Goal: Task Accomplishment & Management: Use online tool/utility

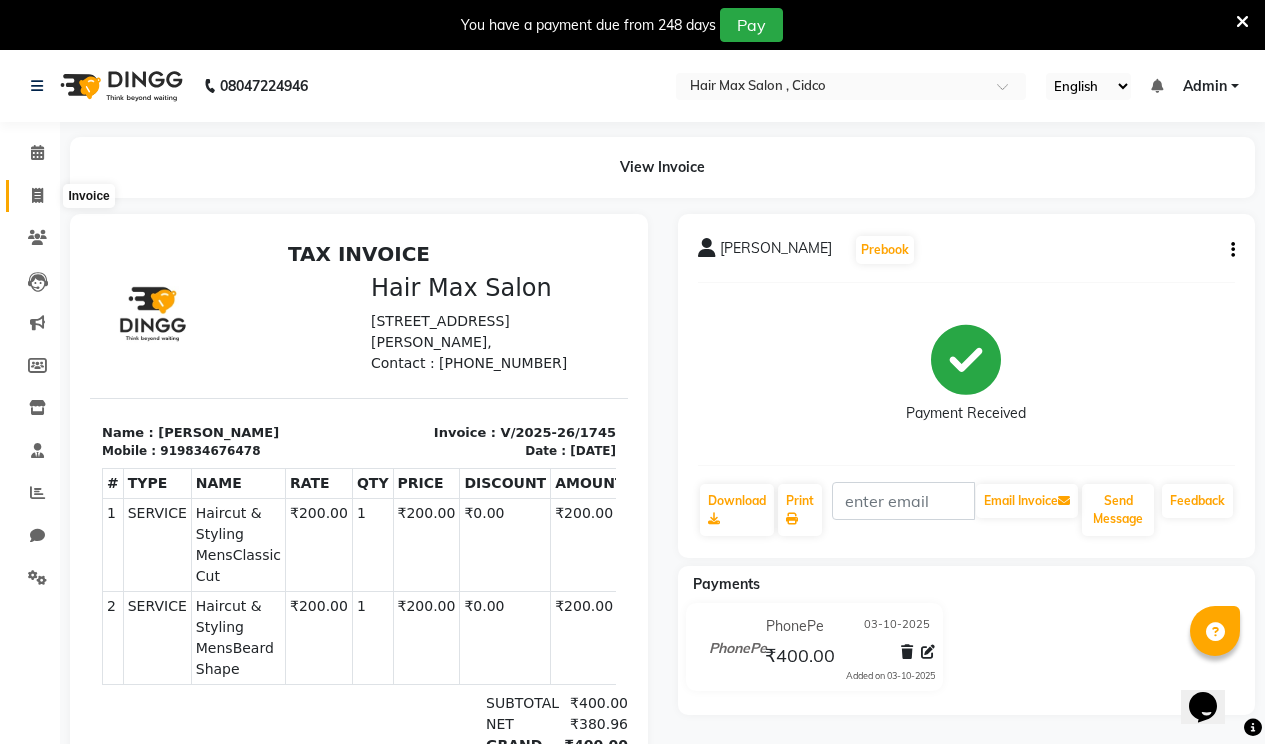
click at [36, 196] on icon at bounding box center [37, 195] width 11 height 15
select select "service"
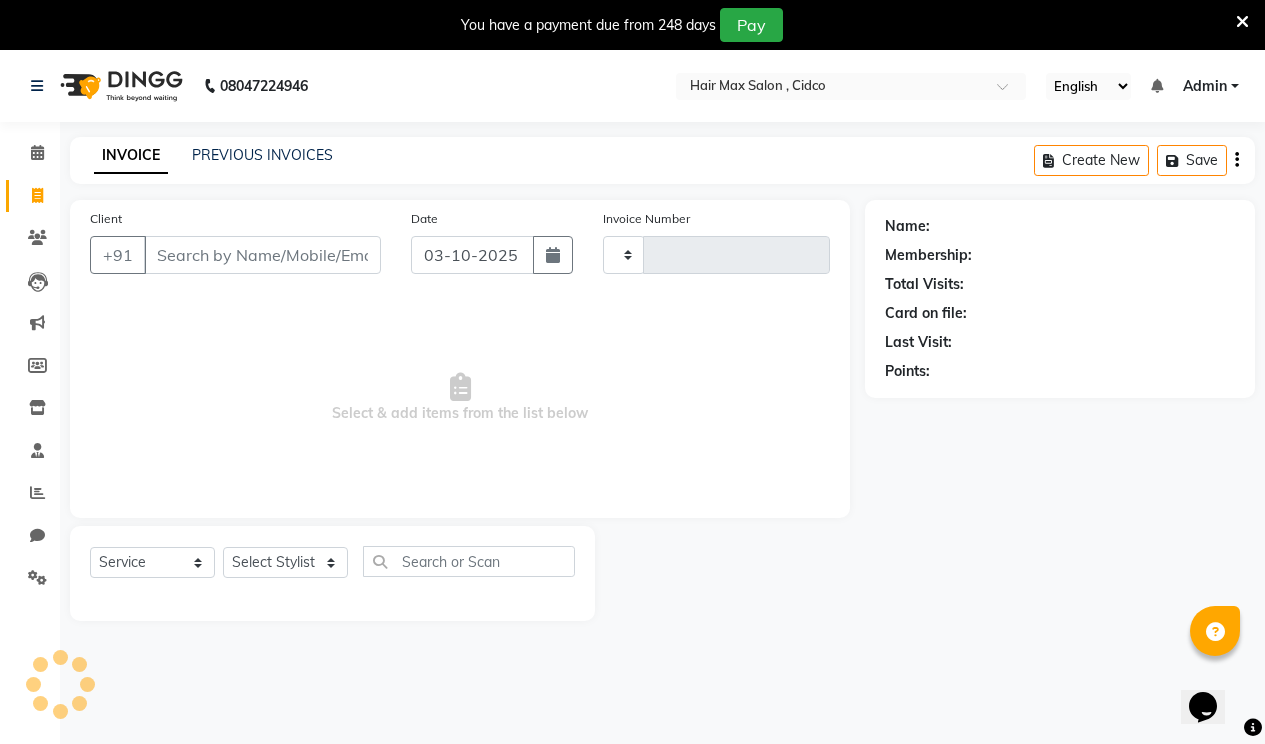
type input "1746"
select select "7580"
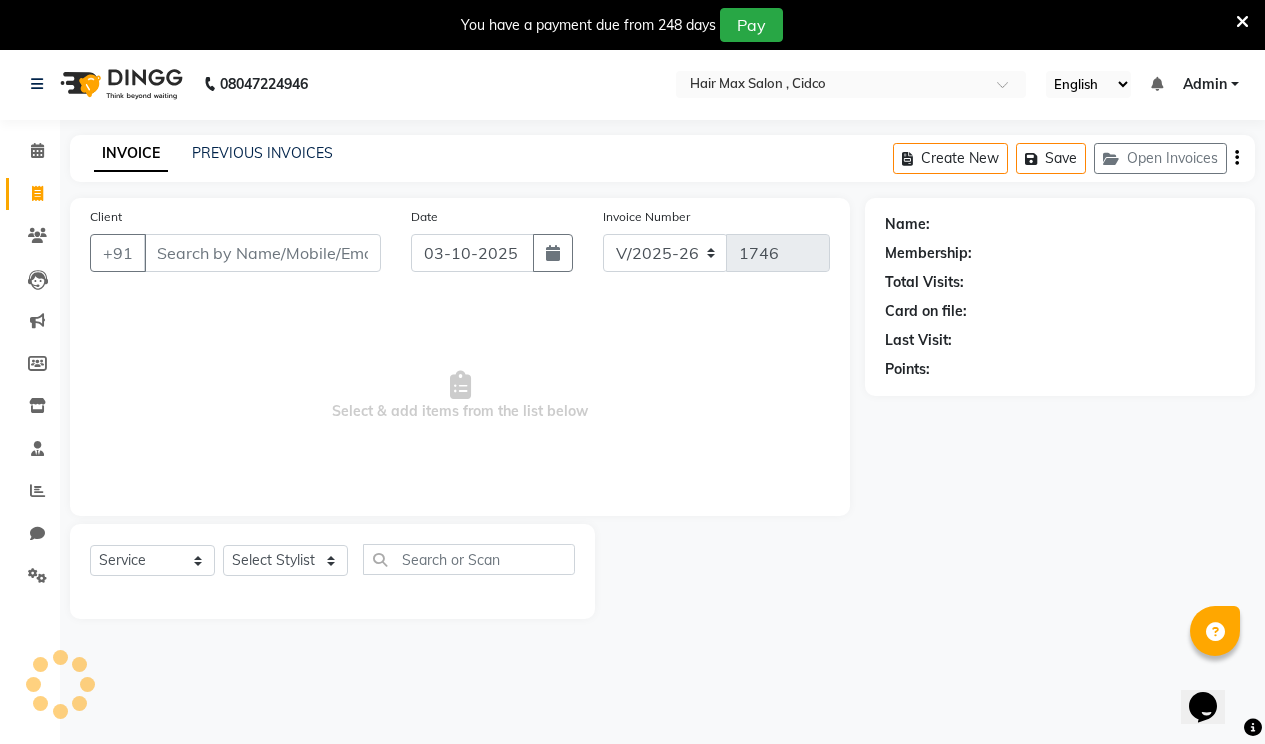
scroll to position [50, 0]
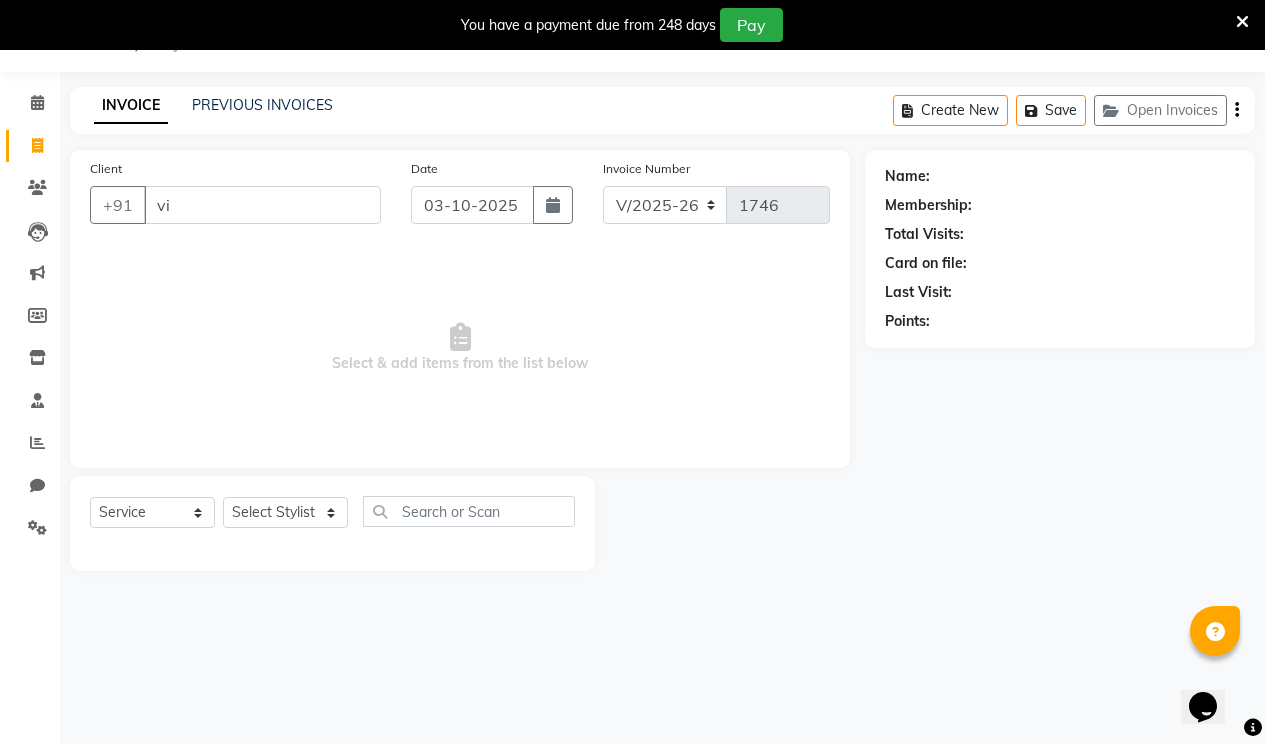
type input "v"
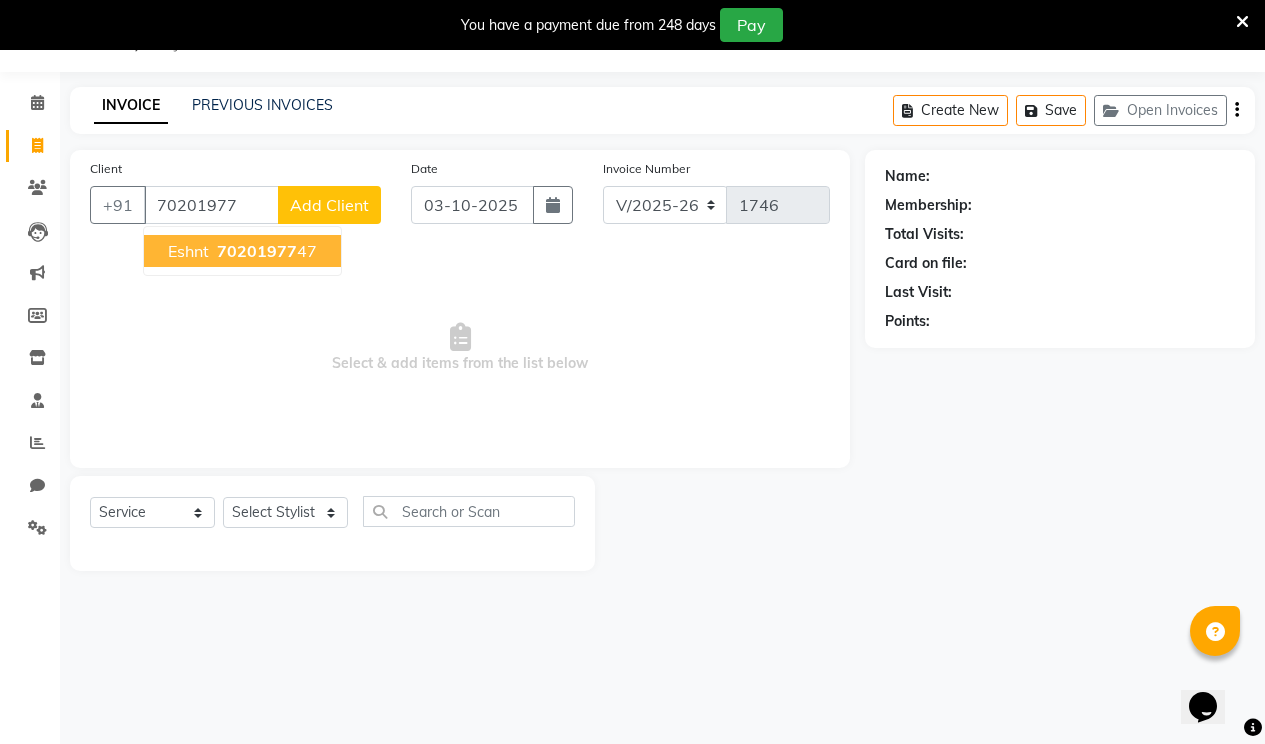
click at [303, 252] on ngb-highlight "70201977 47" at bounding box center [265, 251] width 104 height 20
type input "7020197747"
select select "1: Object"
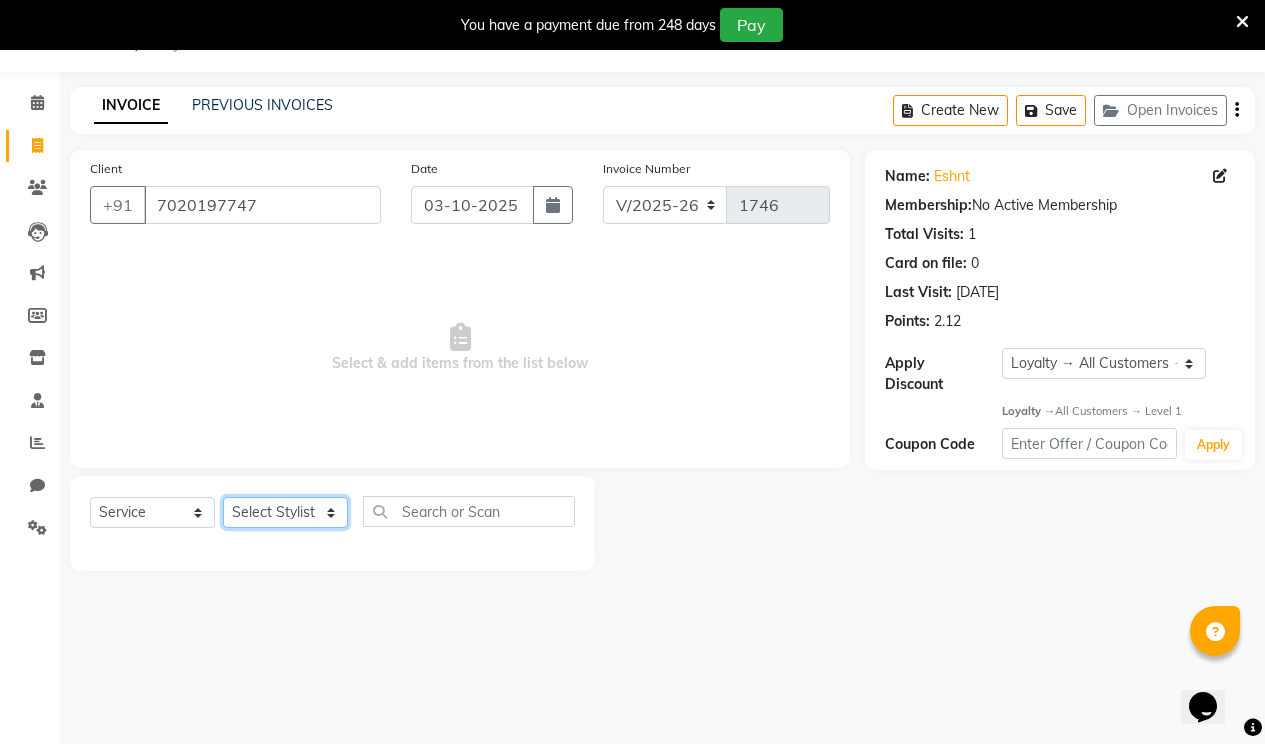
click at [313, 507] on select "Select Stylist [PERSON_NAME] [PERSON_NAME] RENUKA [PERSON_NAME] [PERSON_NAME]" at bounding box center [285, 512] width 125 height 31
select select "69941"
click at [223, 497] on select "Select Stylist [PERSON_NAME] [PERSON_NAME] RENUKA [PERSON_NAME] [PERSON_NAME]" at bounding box center [285, 512] width 125 height 31
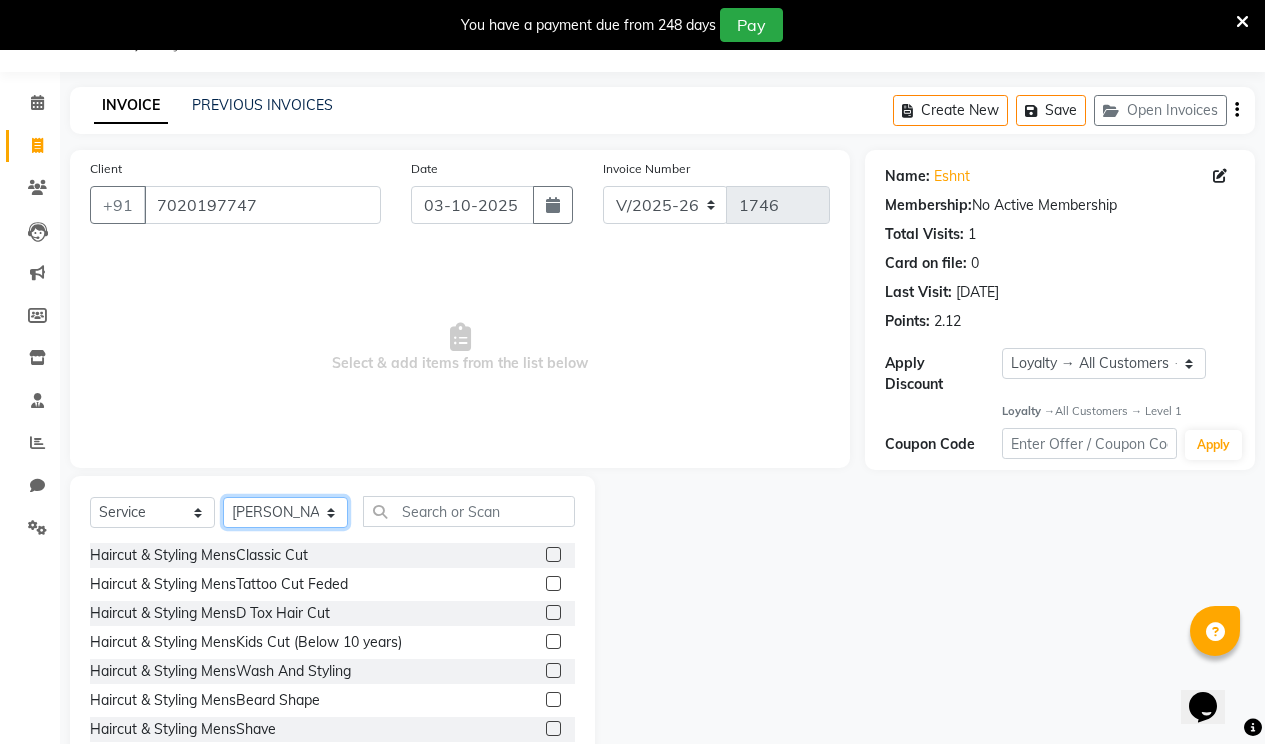
scroll to position [107, 0]
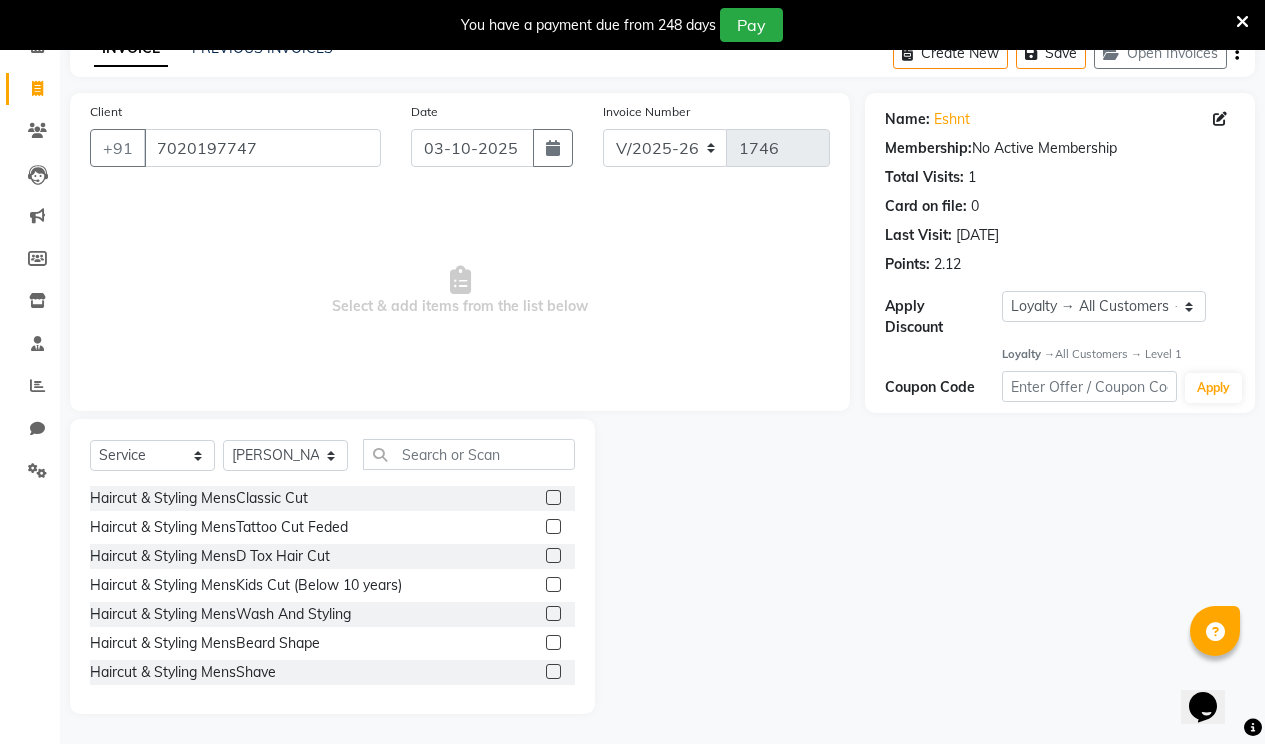
click at [546, 500] on label at bounding box center [553, 497] width 15 height 15
click at [546, 500] on input "checkbox" at bounding box center [552, 498] width 13 height 13
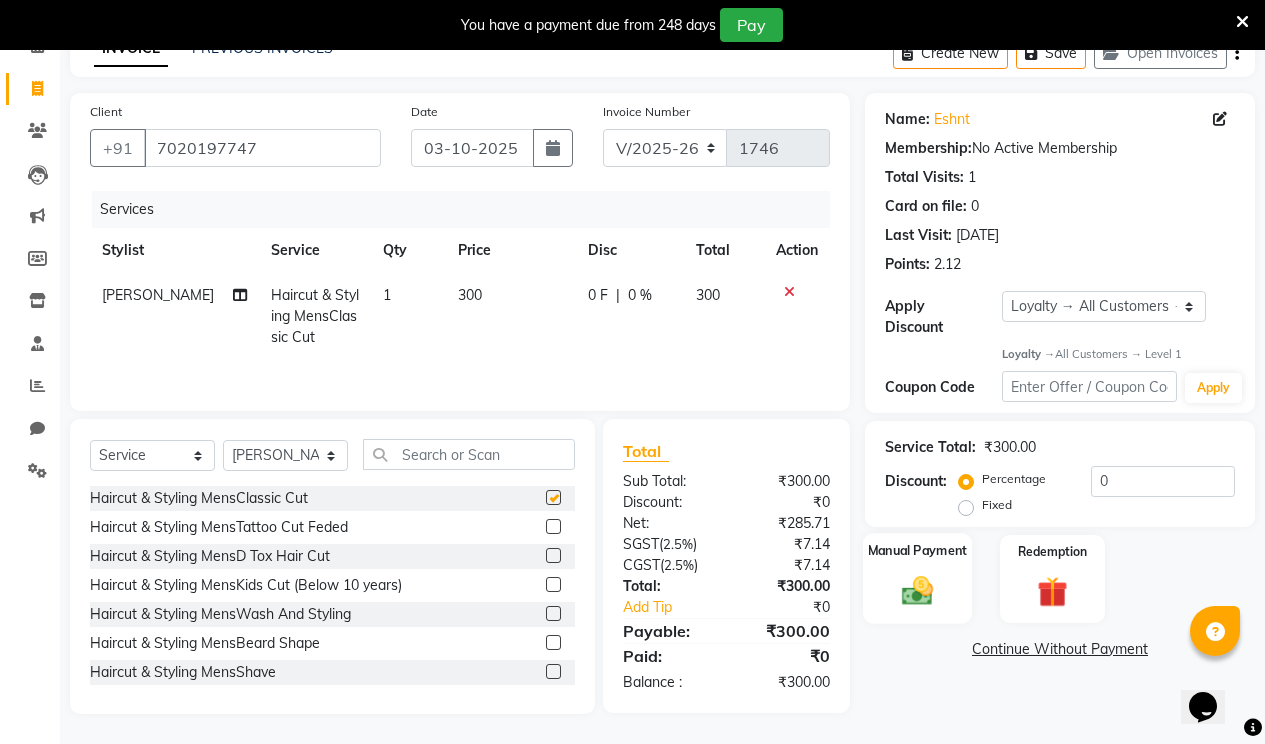
checkbox input "false"
click at [921, 573] on img at bounding box center [917, 591] width 51 height 36
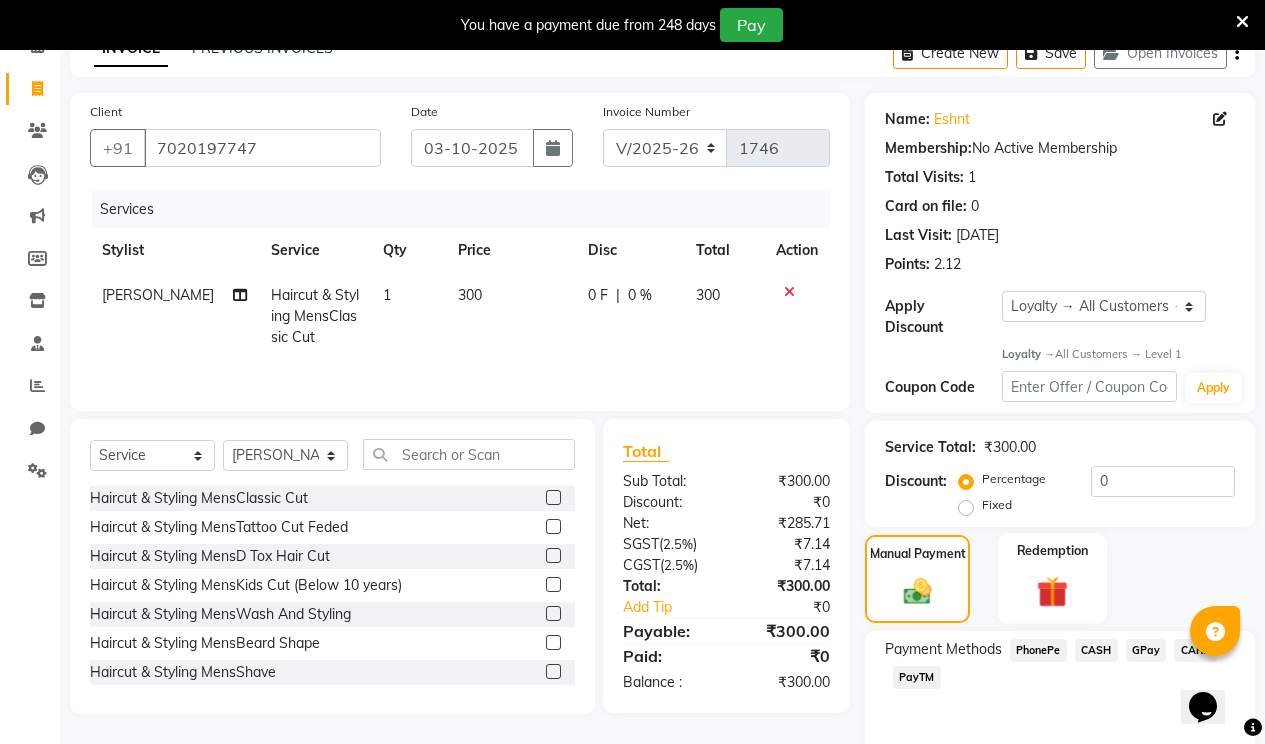
scroll to position [169, 0]
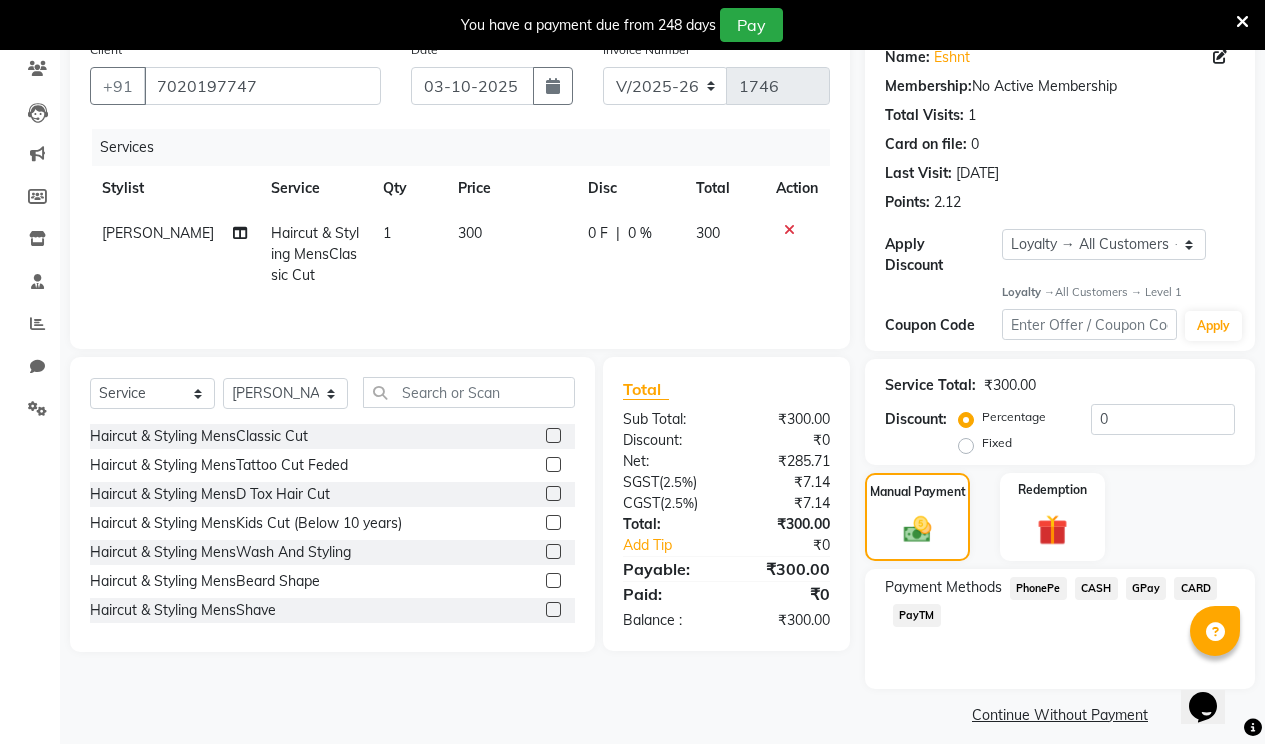
click at [1105, 577] on span "CASH" at bounding box center [1096, 588] width 43 height 23
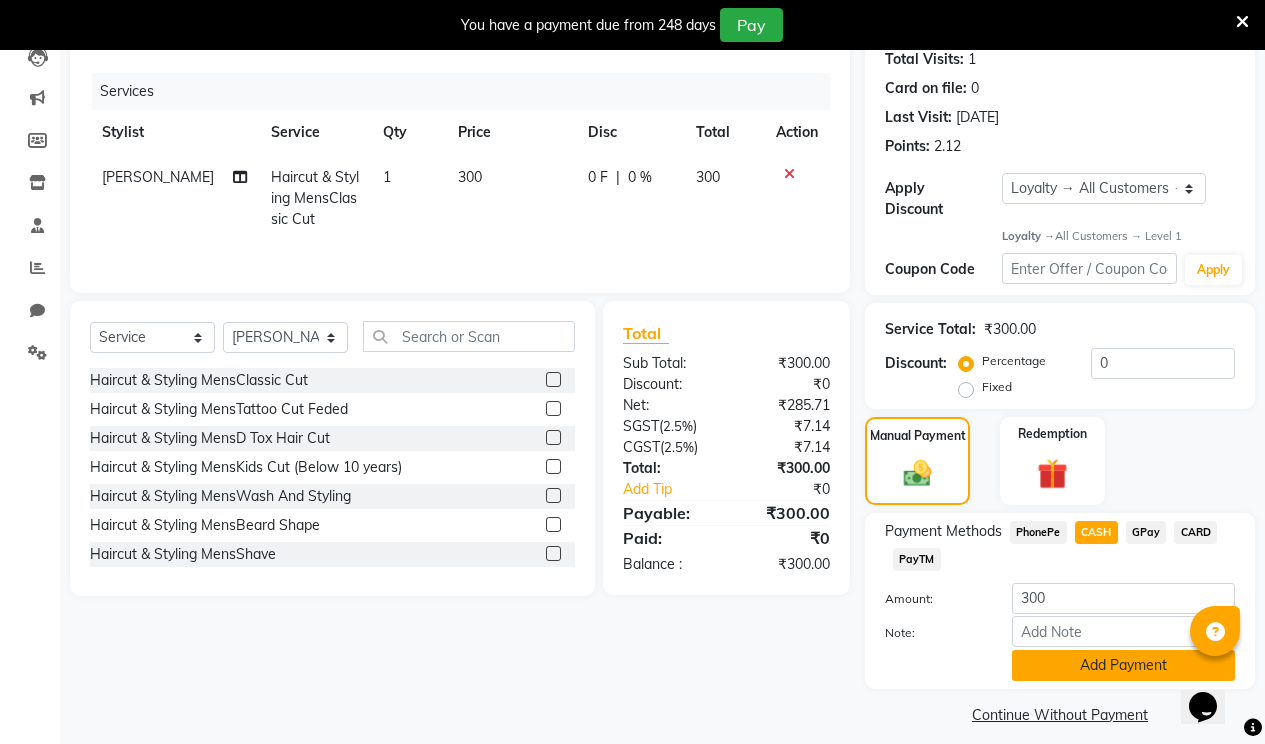
click at [1102, 650] on button "Add Payment" at bounding box center [1123, 665] width 223 height 31
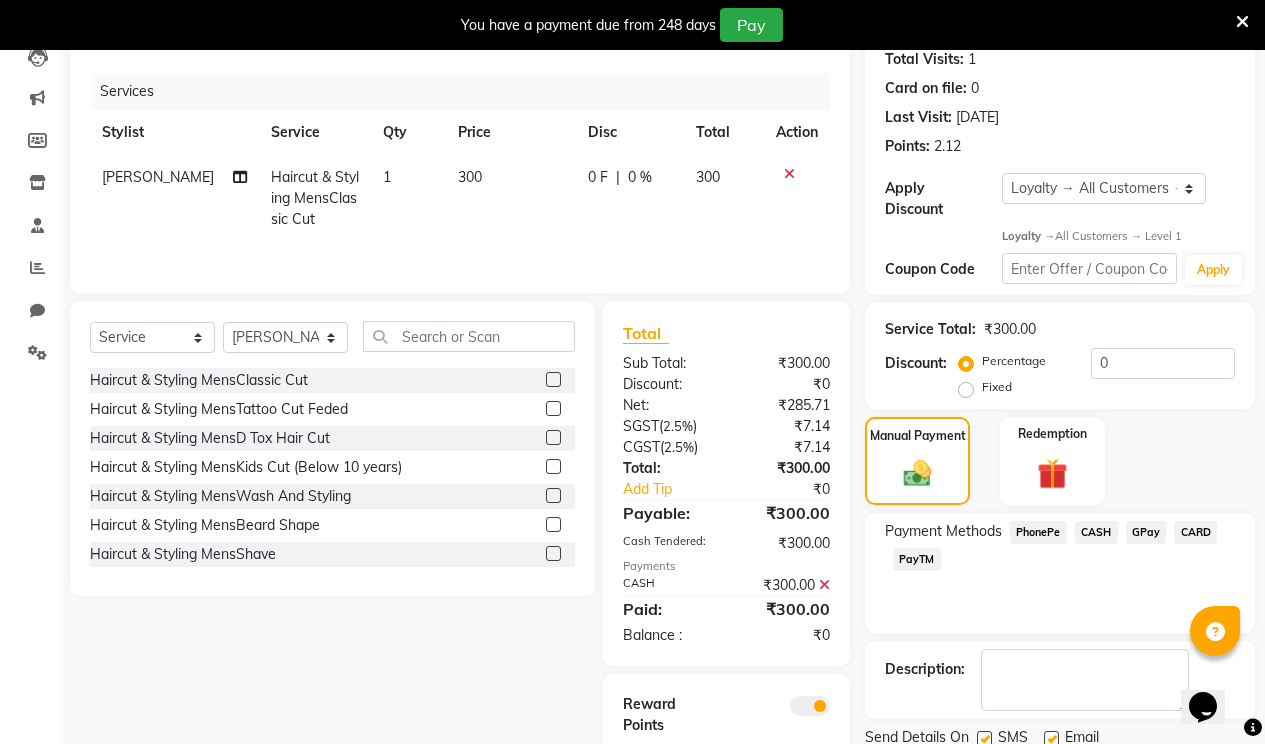
scroll to position [317, 0]
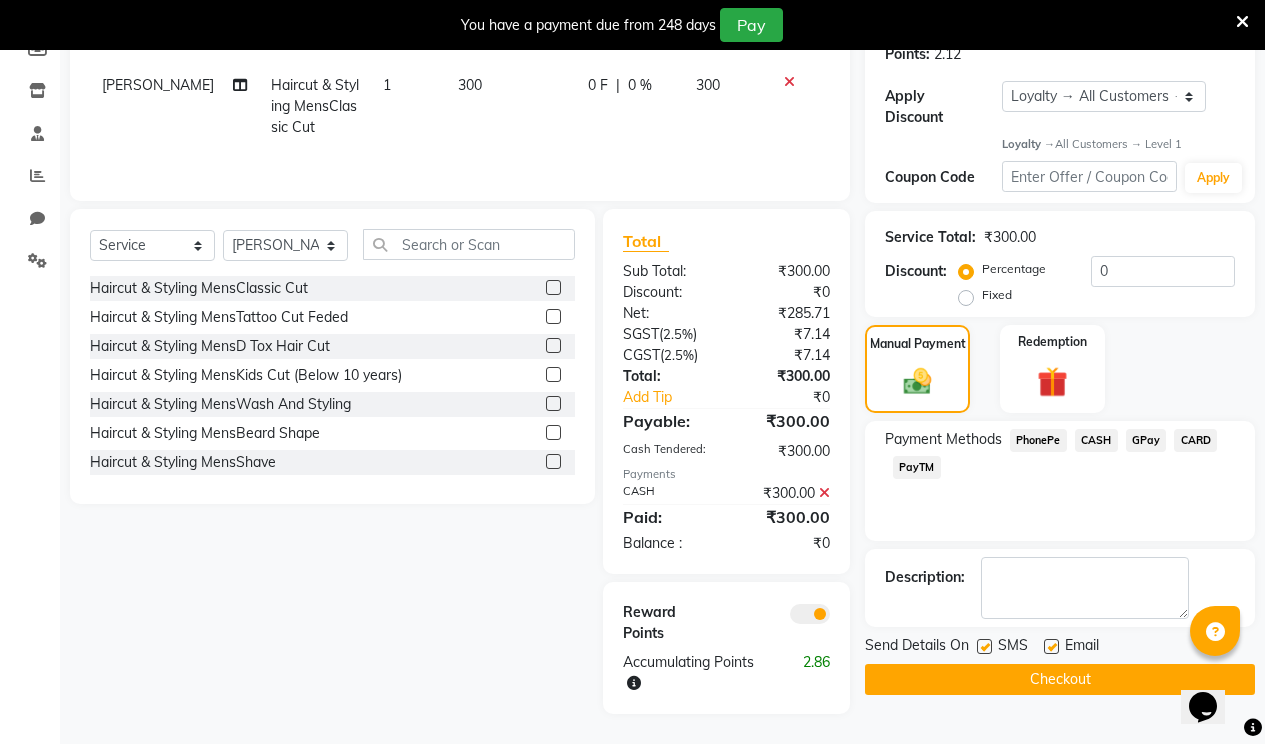
click at [1051, 639] on label at bounding box center [1051, 646] width 15 height 15
click at [1051, 641] on input "checkbox" at bounding box center [1050, 647] width 13 height 13
checkbox input "false"
click at [1022, 664] on button "Checkout" at bounding box center [1060, 679] width 390 height 31
